Goal: Check status: Check status

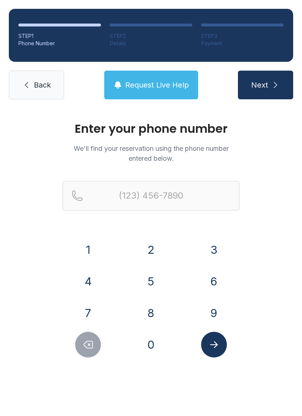
click at [94, 313] on button "7" at bounding box center [88, 313] width 26 height 26
click at [149, 343] on button "0" at bounding box center [151, 345] width 26 height 26
click at [151, 314] on button "8" at bounding box center [151, 313] width 26 height 26
click at [90, 312] on button "7" at bounding box center [88, 313] width 26 height 26
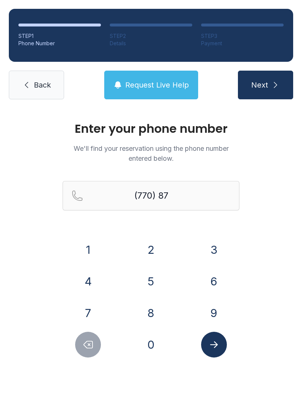
click at [148, 273] on button "5" at bounding box center [151, 282] width 26 height 26
click at [154, 342] on button "0" at bounding box center [151, 345] width 26 height 26
click at [149, 249] on button "2" at bounding box center [151, 250] width 26 height 26
click at [223, 249] on button "3" at bounding box center [214, 250] width 26 height 26
click at [222, 249] on button "3" at bounding box center [214, 250] width 26 height 26
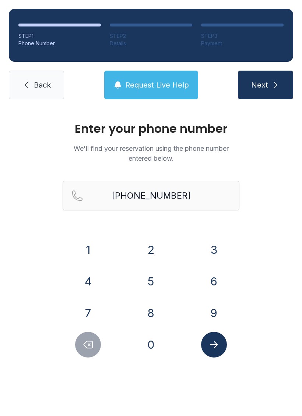
click at [217, 342] on icon "Submit lookup form" at bounding box center [213, 345] width 11 height 11
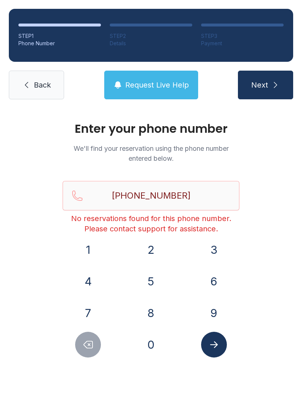
click at [93, 344] on icon "Delete number" at bounding box center [88, 345] width 9 height 7
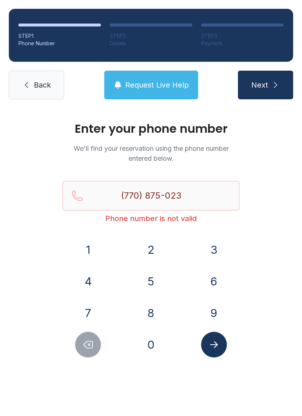
click at [155, 81] on span "Request Live Help" at bounding box center [157, 85] width 64 height 10
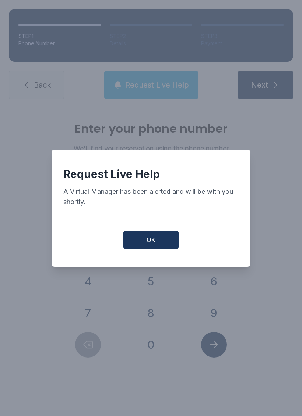
click at [156, 241] on button "OK" at bounding box center [150, 240] width 55 height 18
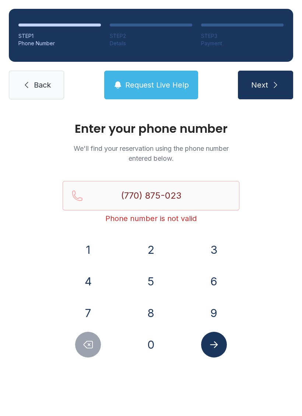
click at [213, 247] on button "3" at bounding box center [214, 250] width 26 height 26
click at [211, 343] on icon "Submit lookup form" at bounding box center [213, 345] width 11 height 11
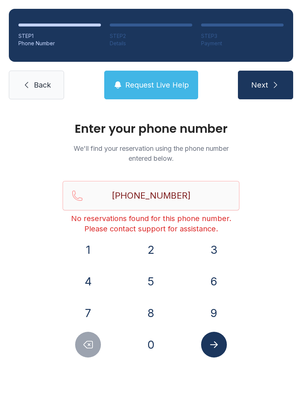
click at [94, 344] on button "Delete number" at bounding box center [88, 345] width 26 height 26
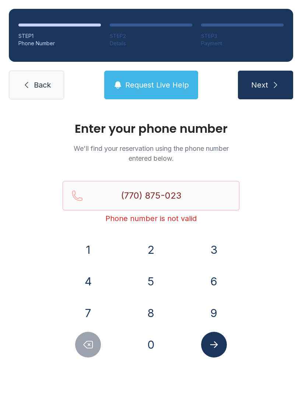
click at [94, 343] on button "Delete number" at bounding box center [88, 345] width 26 height 26
click at [99, 342] on button "Delete number" at bounding box center [88, 345] width 26 height 26
click at [95, 342] on button "Delete number" at bounding box center [88, 345] width 26 height 26
click at [87, 345] on icon "Delete number" at bounding box center [87, 345] width 11 height 11
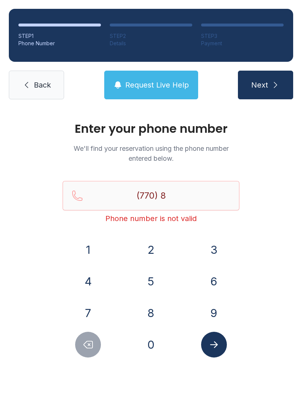
click at [87, 345] on icon "Delete number" at bounding box center [87, 345] width 11 height 11
click at [88, 340] on icon "Delete number" at bounding box center [87, 345] width 11 height 11
type input "(7"
click at [88, 340] on icon "Delete number" at bounding box center [87, 345] width 11 height 11
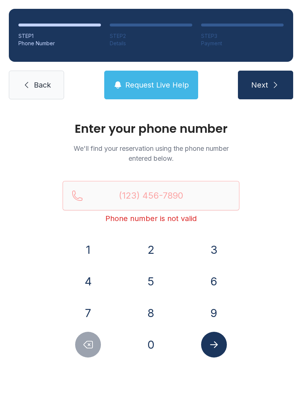
click at [88, 340] on icon "Delete number" at bounding box center [87, 345] width 11 height 11
click at [90, 337] on button "Delete number" at bounding box center [88, 345] width 26 height 26
click at [84, 346] on icon "Delete number" at bounding box center [88, 345] width 9 height 7
click at [52, 76] on link "Back" at bounding box center [36, 85] width 55 height 29
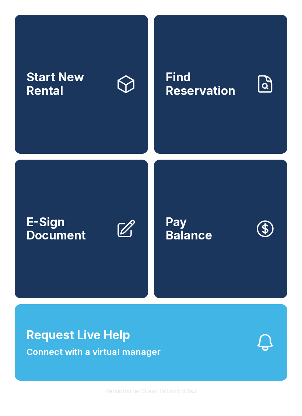
click at [271, 353] on icon "button" at bounding box center [265, 343] width 21 height 21
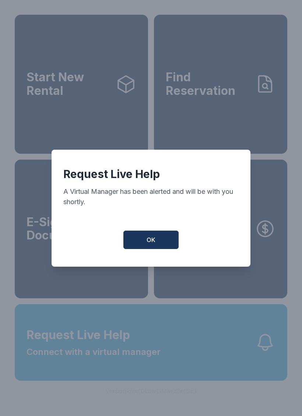
click at [159, 239] on button "OK" at bounding box center [150, 240] width 55 height 18
